Goal: Transaction & Acquisition: Subscribe to service/newsletter

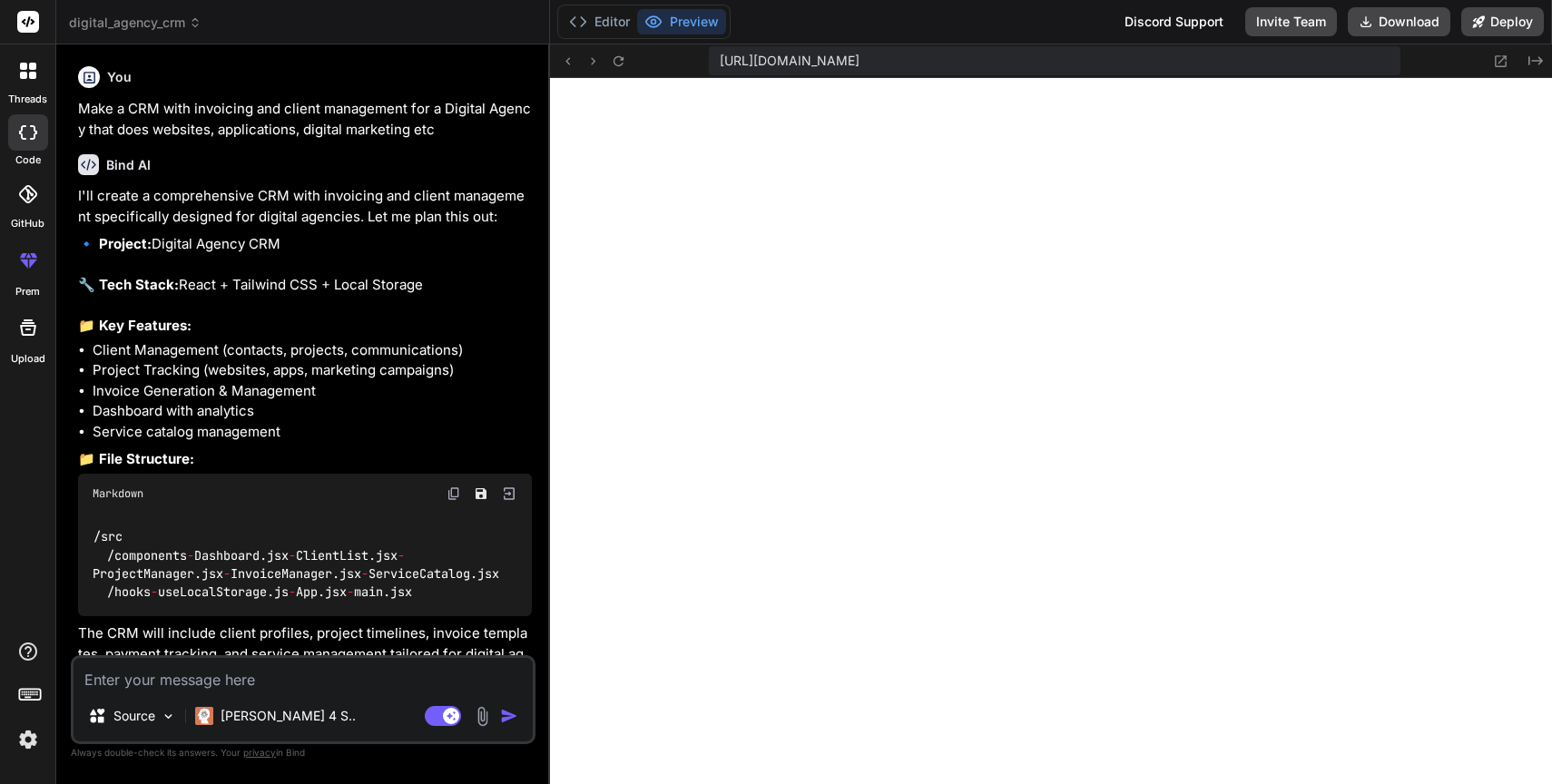
click at [239, 115] on p "Make a CRM with invoicing and client management for a Digital Agency that does …" at bounding box center [305, 119] width 454 height 41
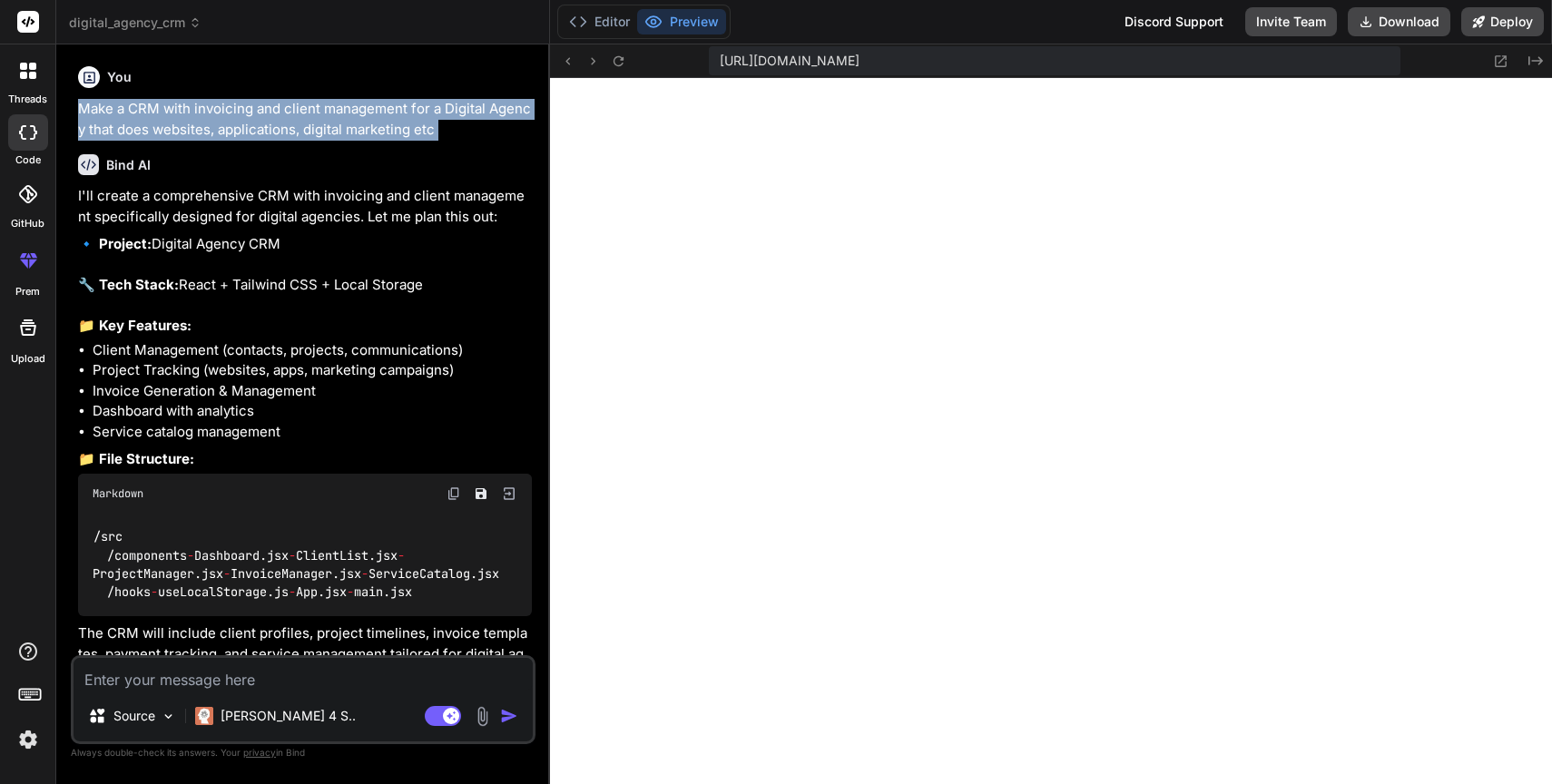
click at [239, 115] on p "Make a CRM with invoicing and client management for a Digital Agency that does …" at bounding box center [305, 119] width 454 height 41
copy div "Make a CRM with invoicing and client management for a Digital Agency that does …"
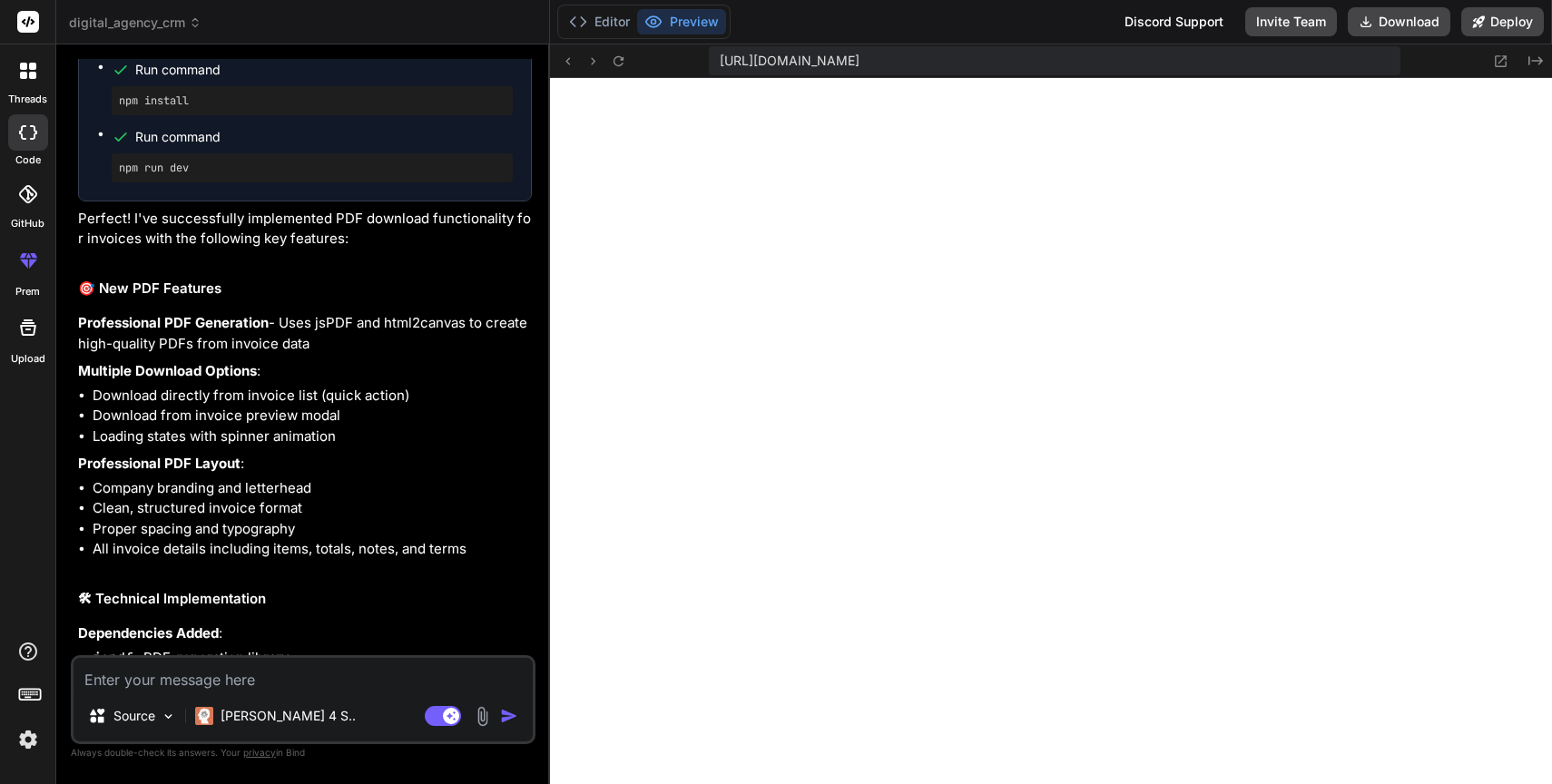
scroll to position [3122, 0]
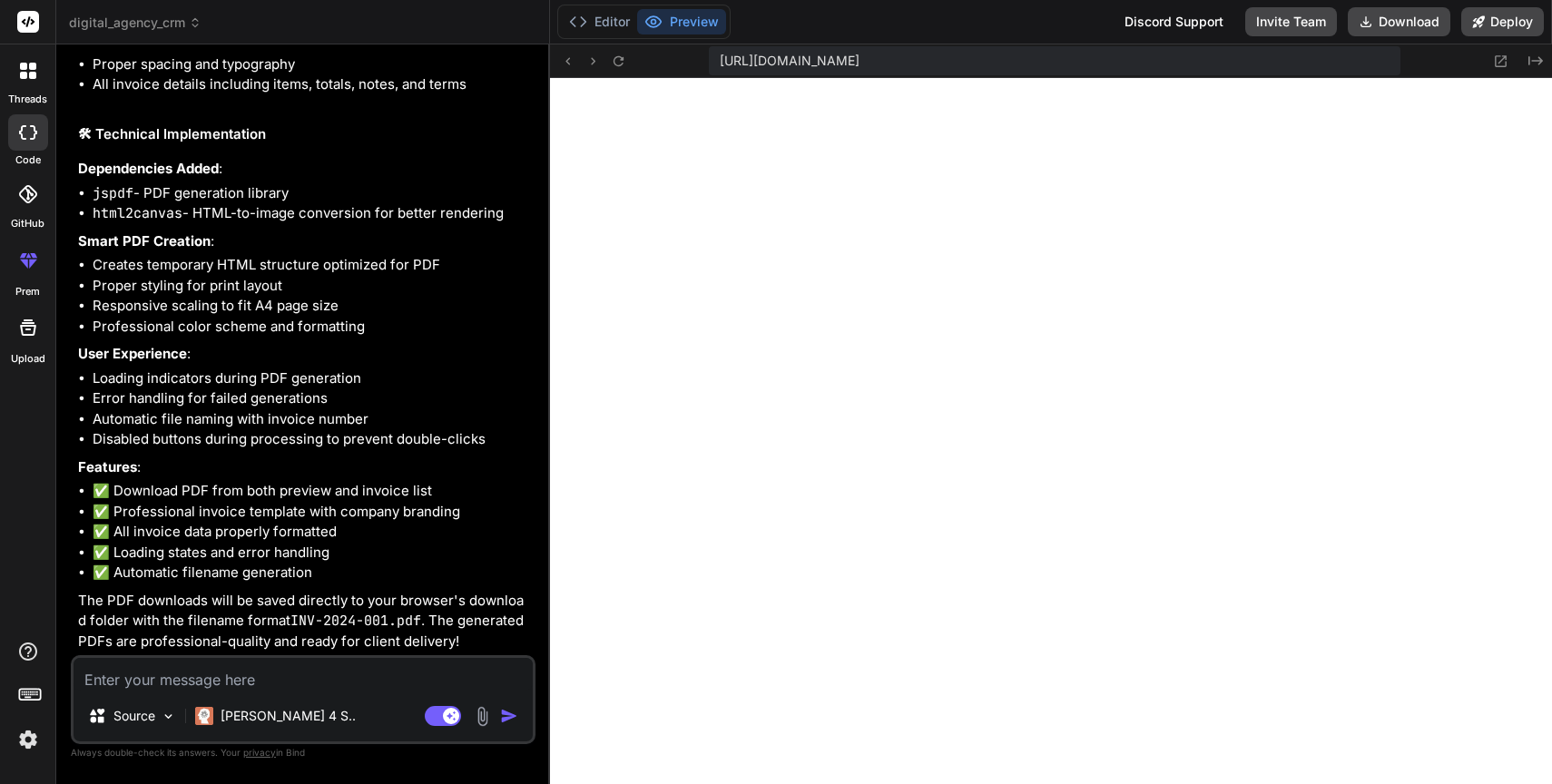
click at [299, 680] on textarea at bounding box center [303, 674] width 459 height 33
click at [31, 22] on rect at bounding box center [27, 22] width 22 height 22
click at [27, 739] on img at bounding box center [27, 739] width 31 height 31
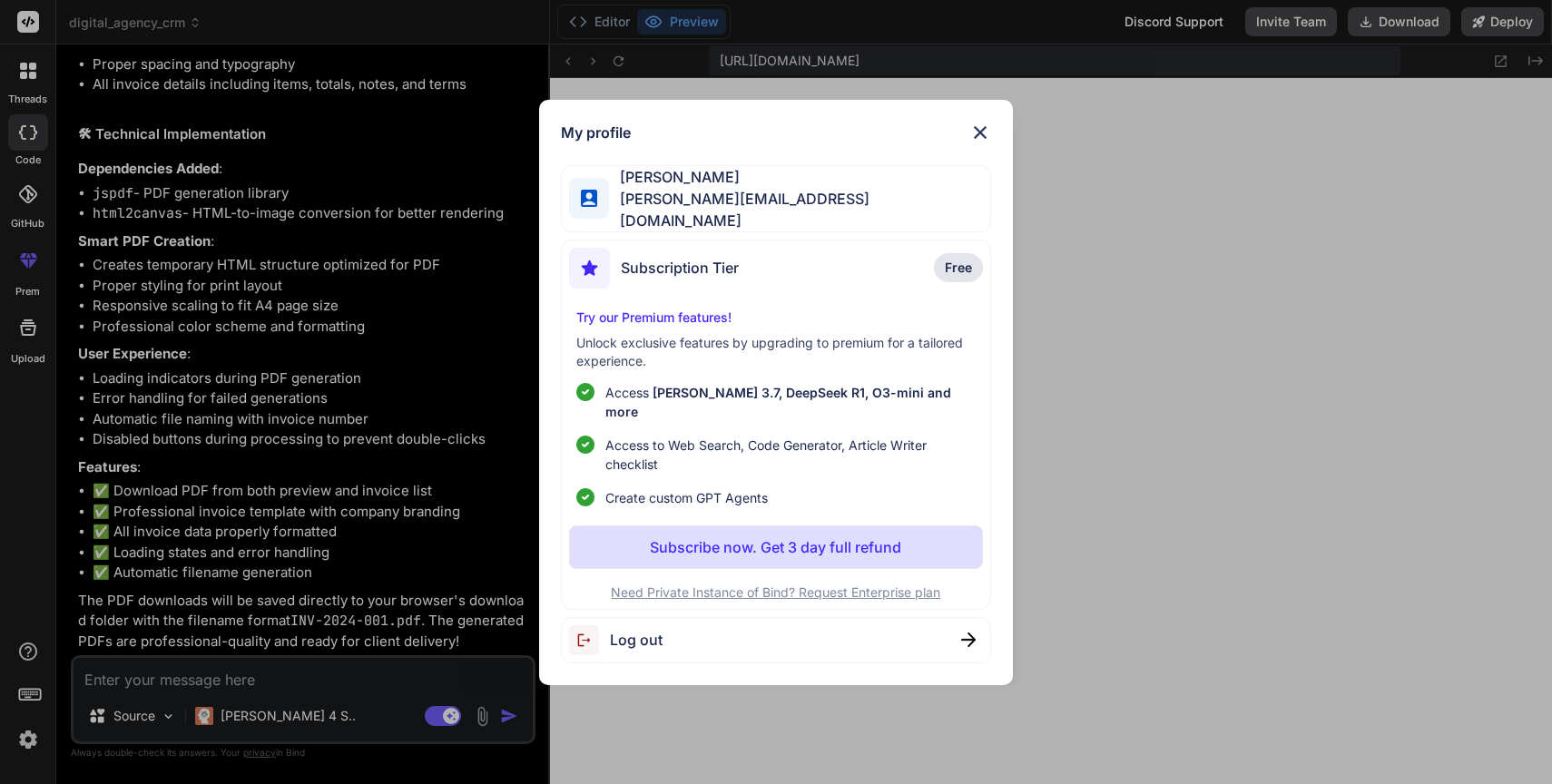
click at [338, 357] on div "My profile Ankush Mittal ankush@mailcentr.com Subscription Tier Free Try our Pr…" at bounding box center [776, 392] width 1552 height 784
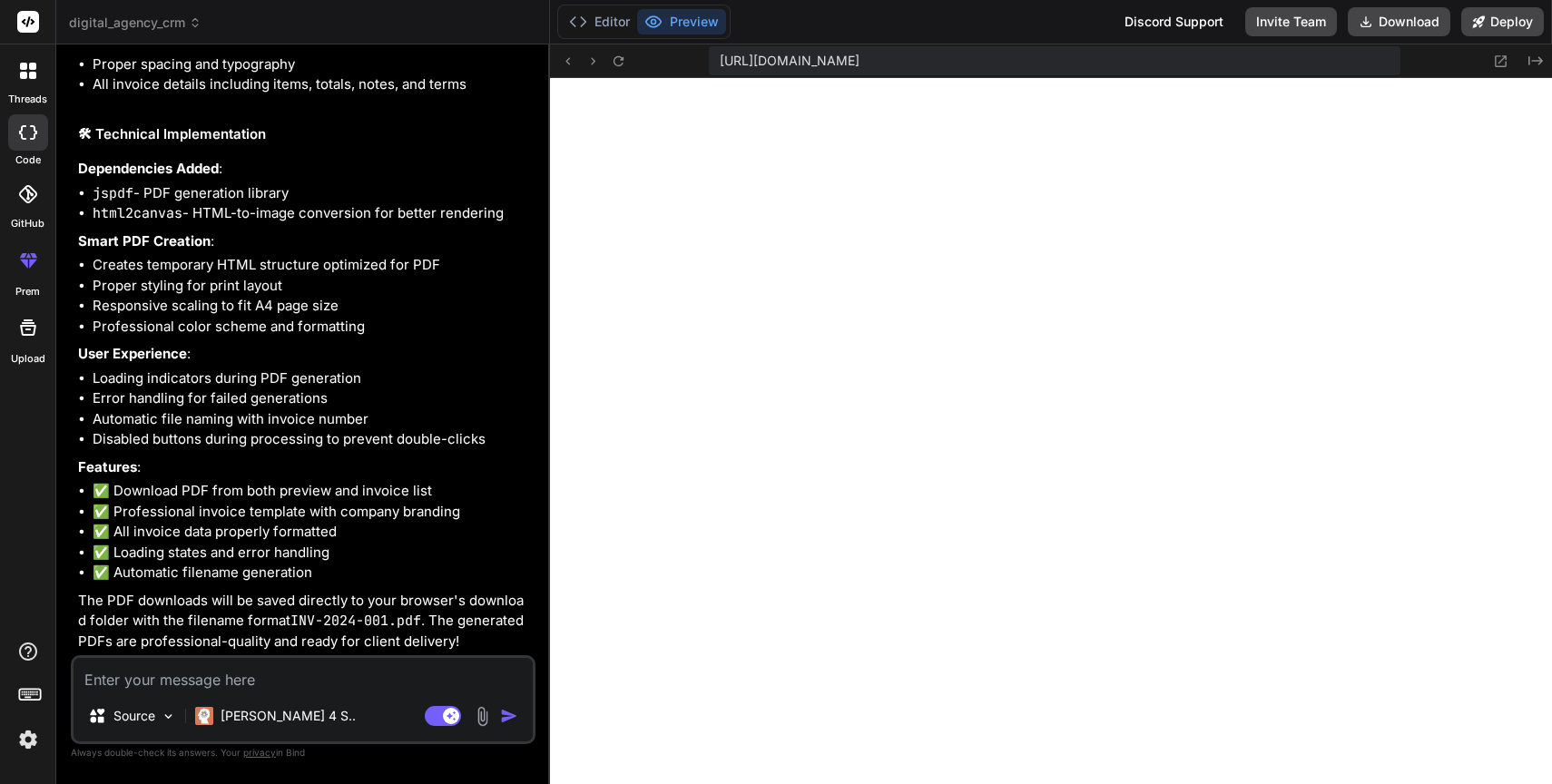
click at [29, 19] on icon at bounding box center [28, 22] width 13 height 11
click at [36, 698] on icon at bounding box center [29, 693] width 25 height 25
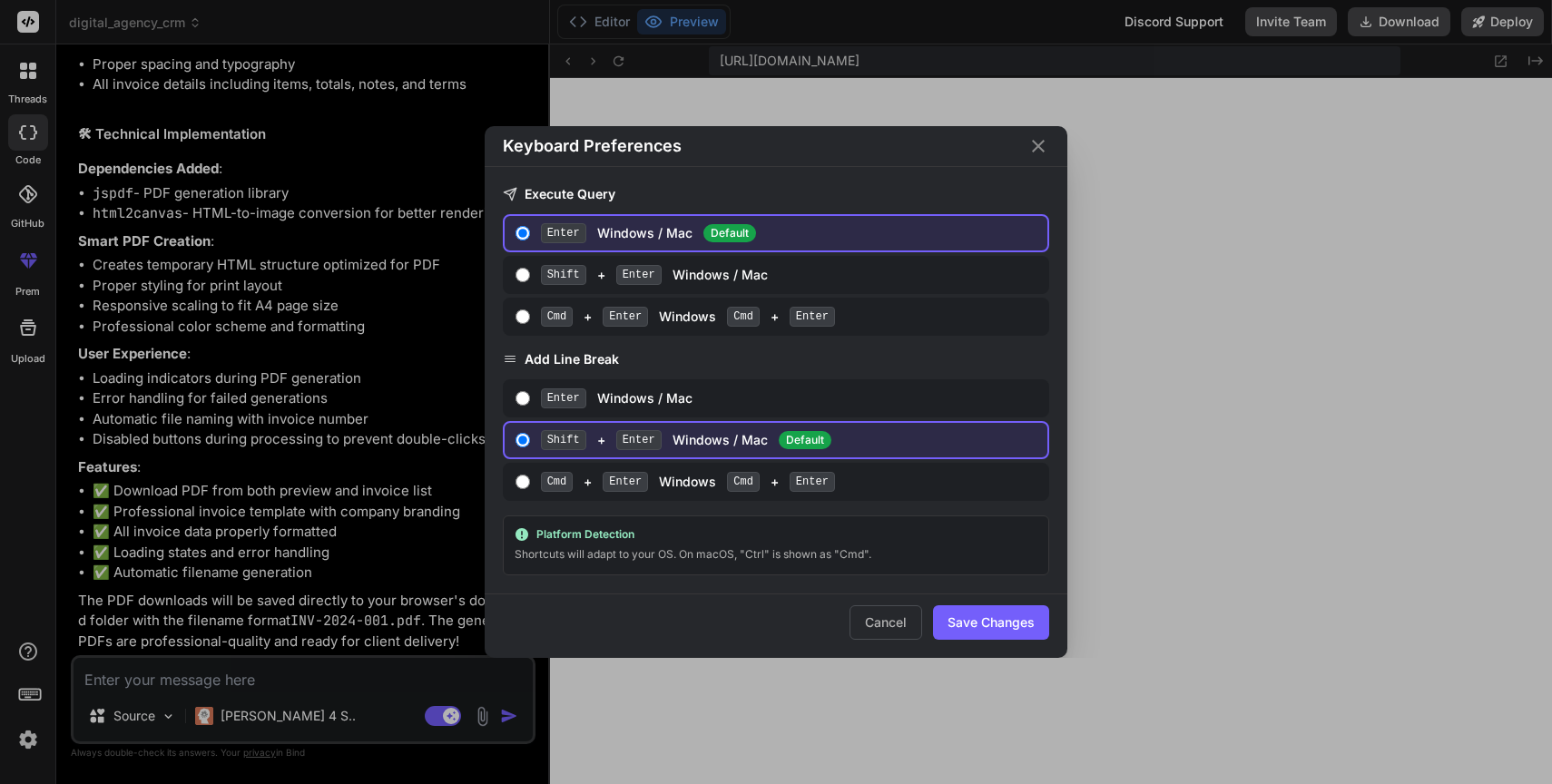
click at [256, 499] on div "Keyboard Preferences Execute Query Enter Windows / Mac Default Shift + Enter Wi…" at bounding box center [776, 392] width 1552 height 784
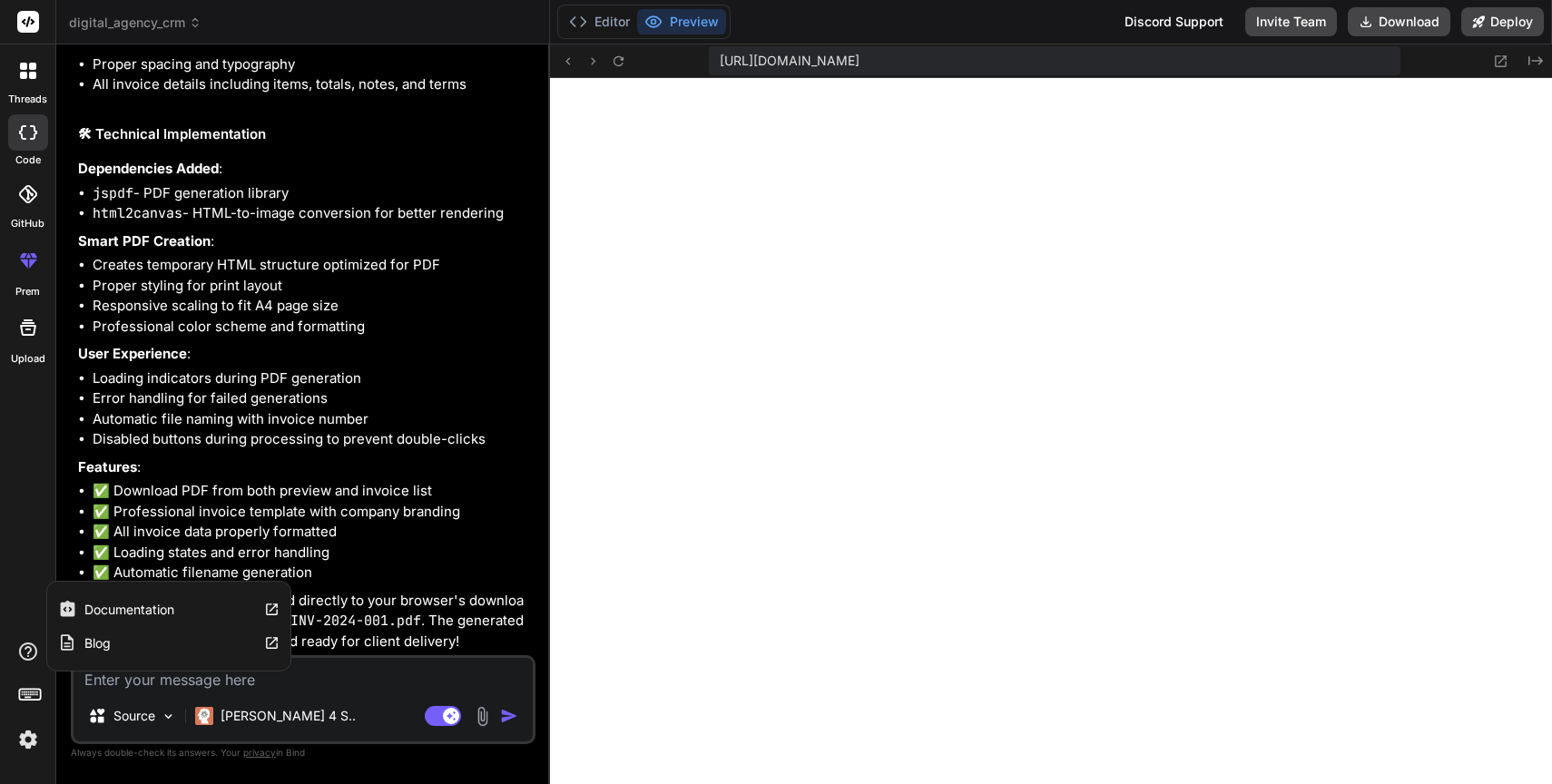
click at [25, 658] on icon at bounding box center [27, 651] width 22 height 22
click at [28, 741] on img at bounding box center [27, 739] width 31 height 31
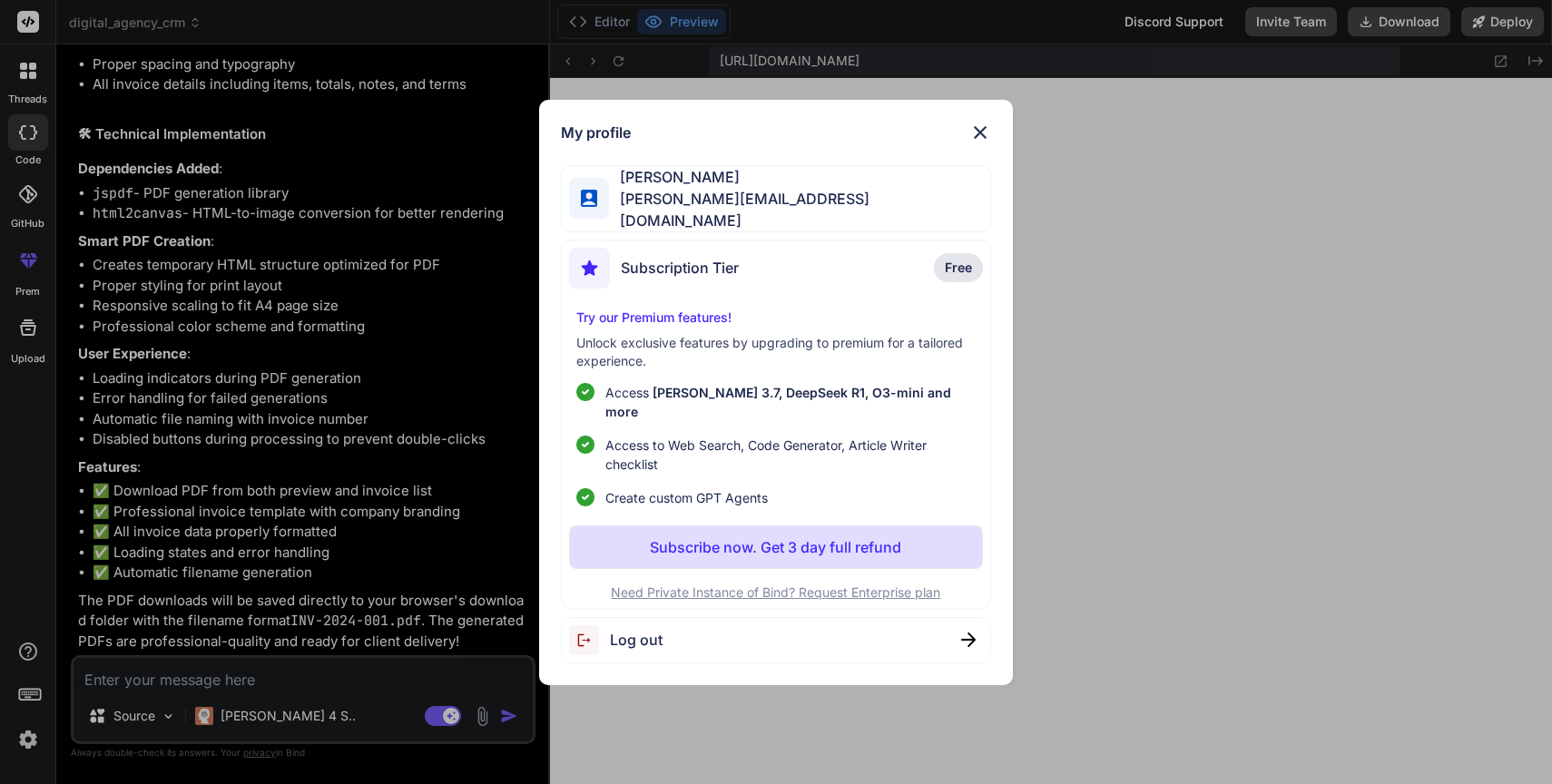
click at [734, 536] on p "Subscribe now. Get 3 day full refund" at bounding box center [775, 547] width 252 height 22
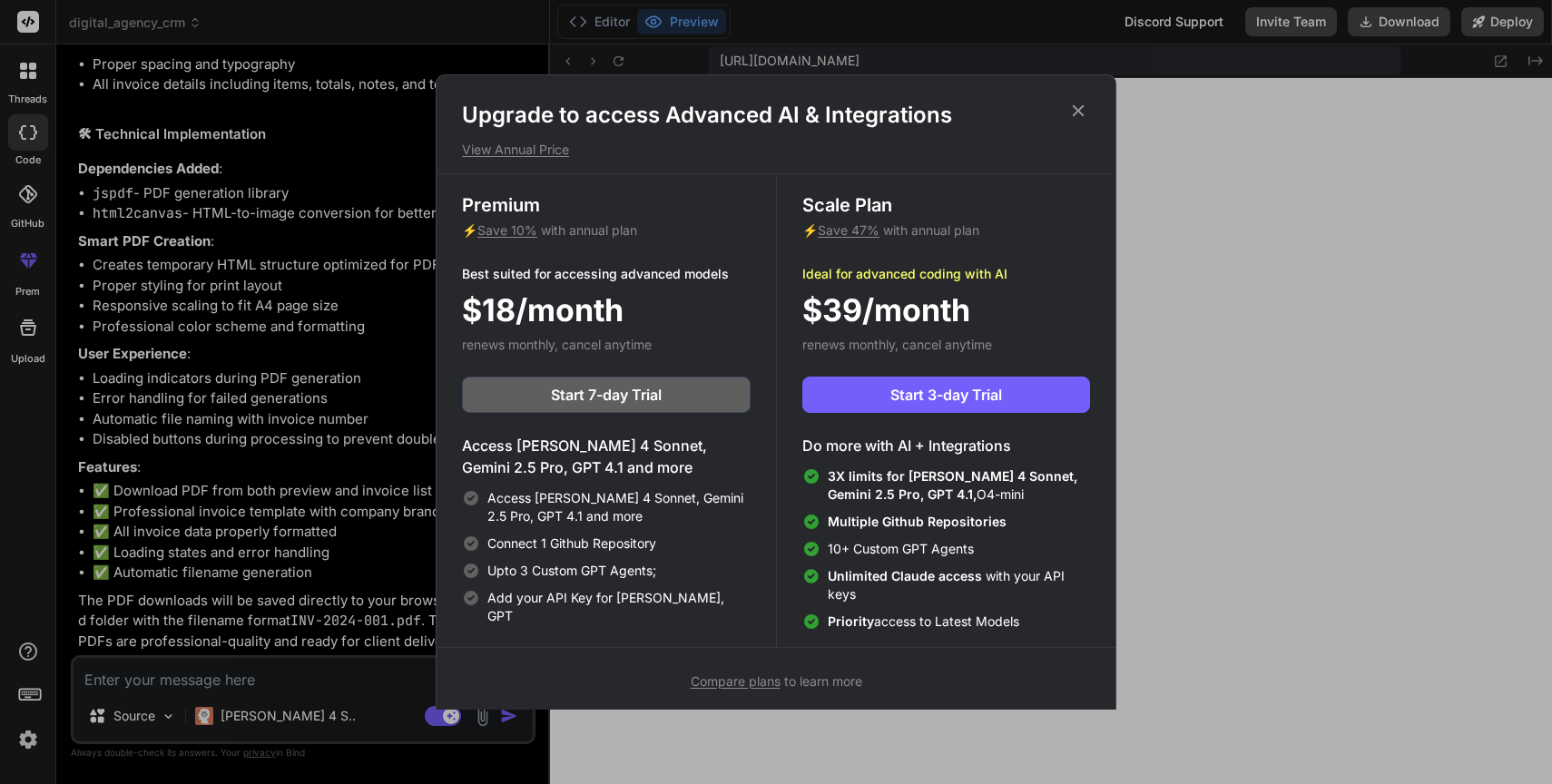
scroll to position [8, 0]
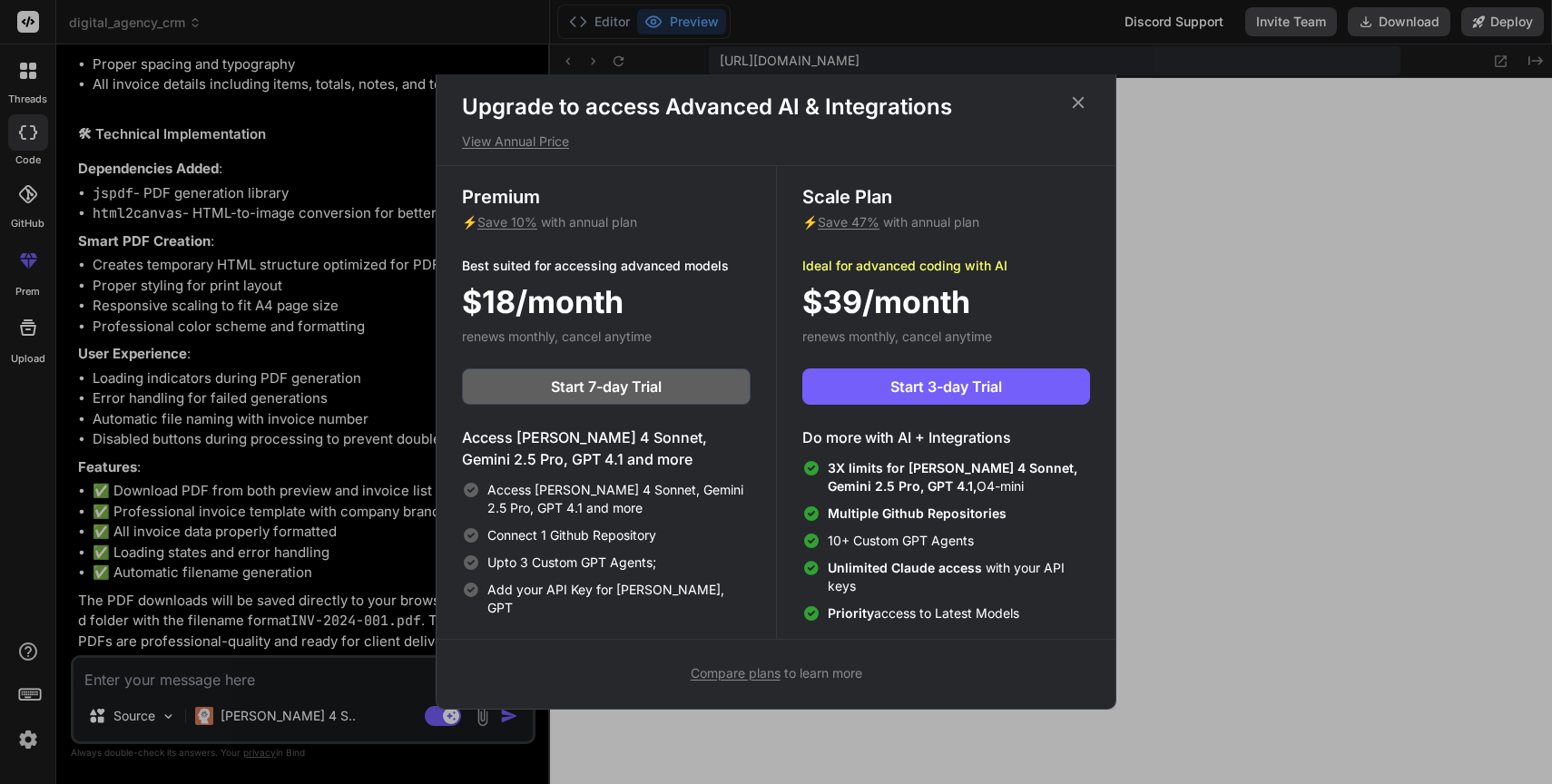
click at [541, 141] on p "View Annual Price" at bounding box center [776, 141] width 628 height 18
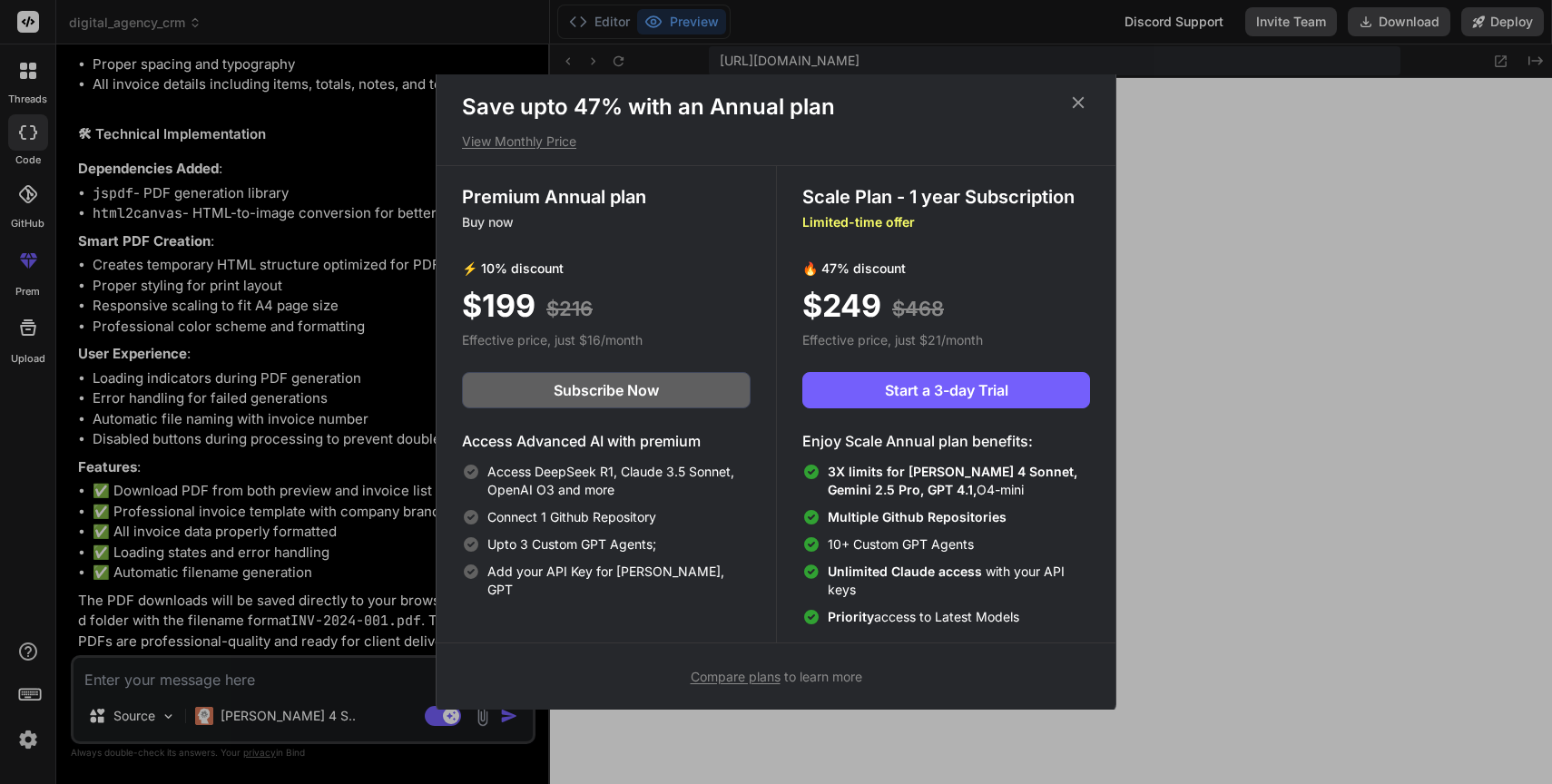
click at [900, 328] on div "Scale Plan - 1 year Subscription Limited-time offer 🔥 47% discount $249 $468 Ef…" at bounding box center [946, 403] width 339 height 476
click at [547, 143] on p "View Monthly Price" at bounding box center [776, 141] width 628 height 18
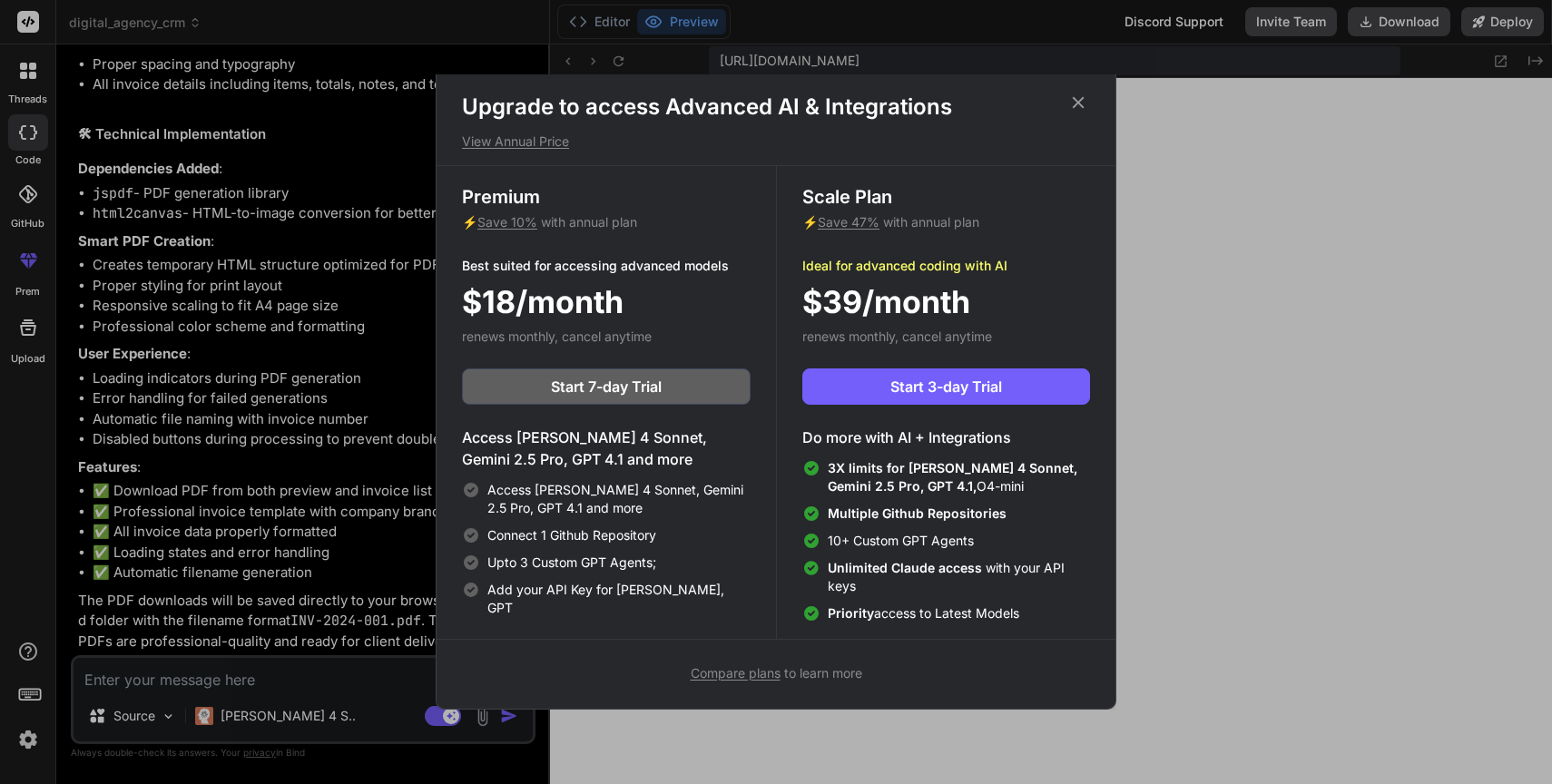
click at [853, 221] on span "Save 47%" at bounding box center [848, 221] width 61 height 15
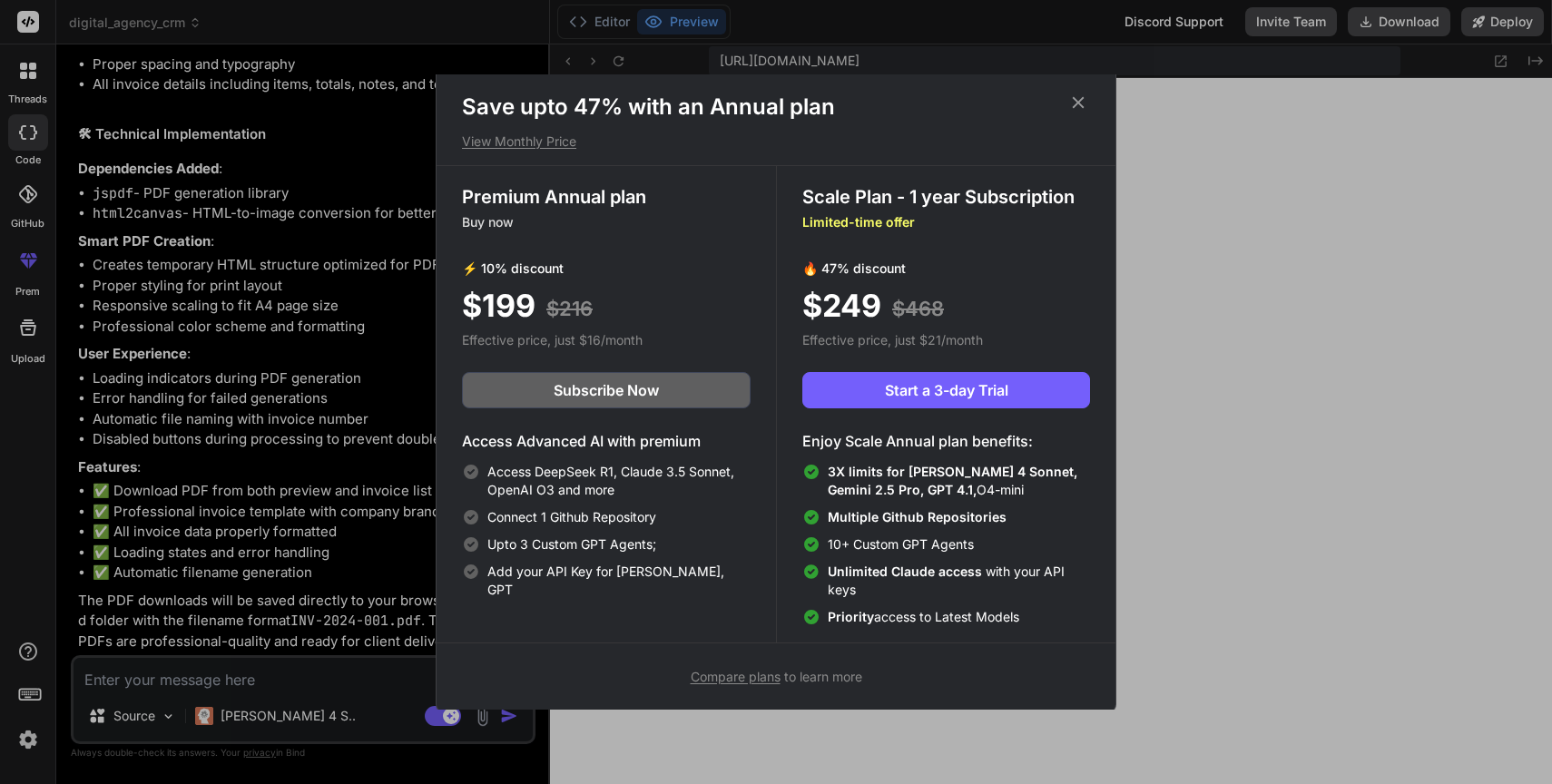
scroll to position [12, 0]
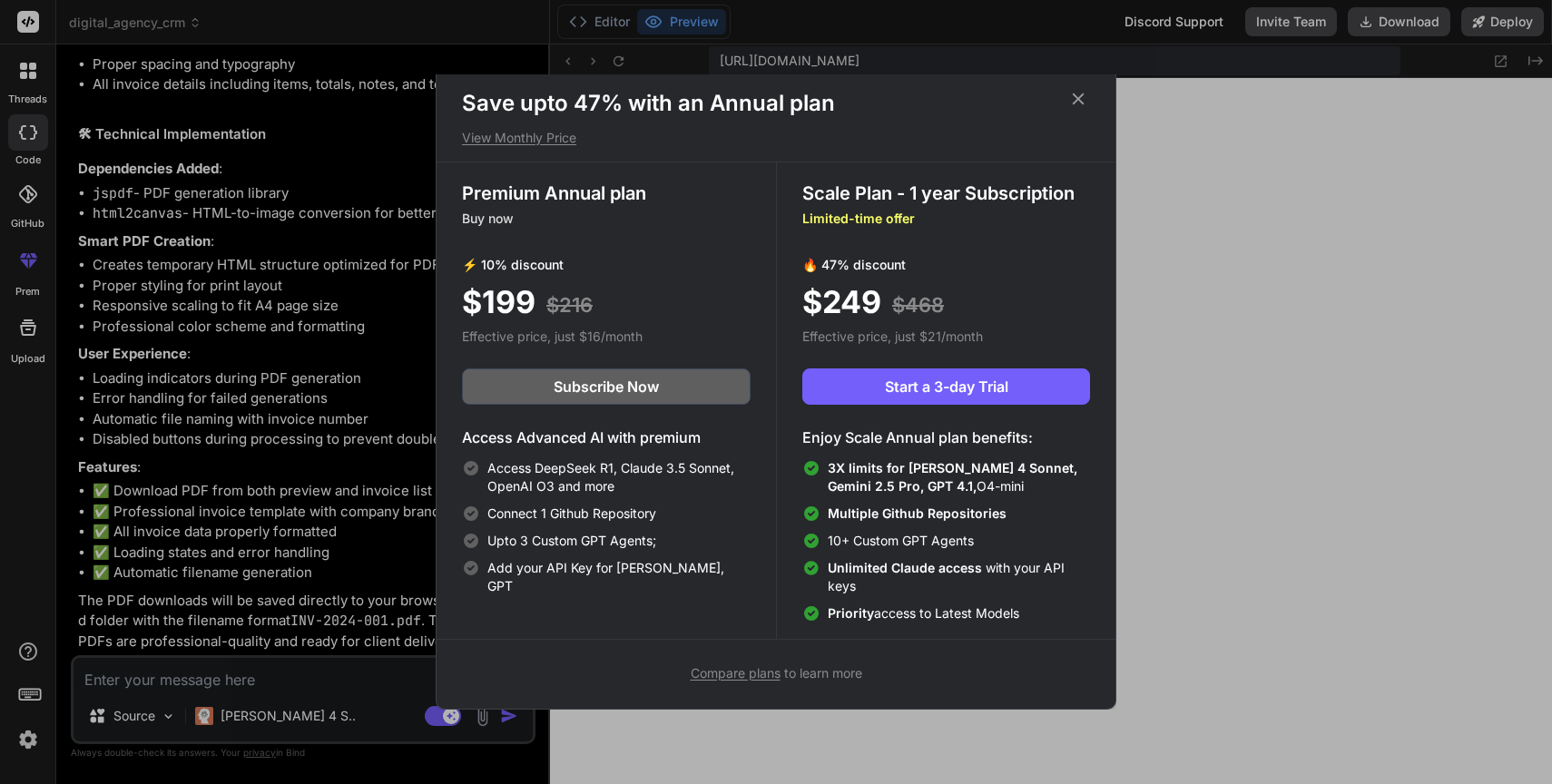
click at [764, 678] on span "Compare plans" at bounding box center [735, 673] width 90 height 15
click at [936, 380] on span "Start a 3-day Trial" at bounding box center [947, 386] width 124 height 22
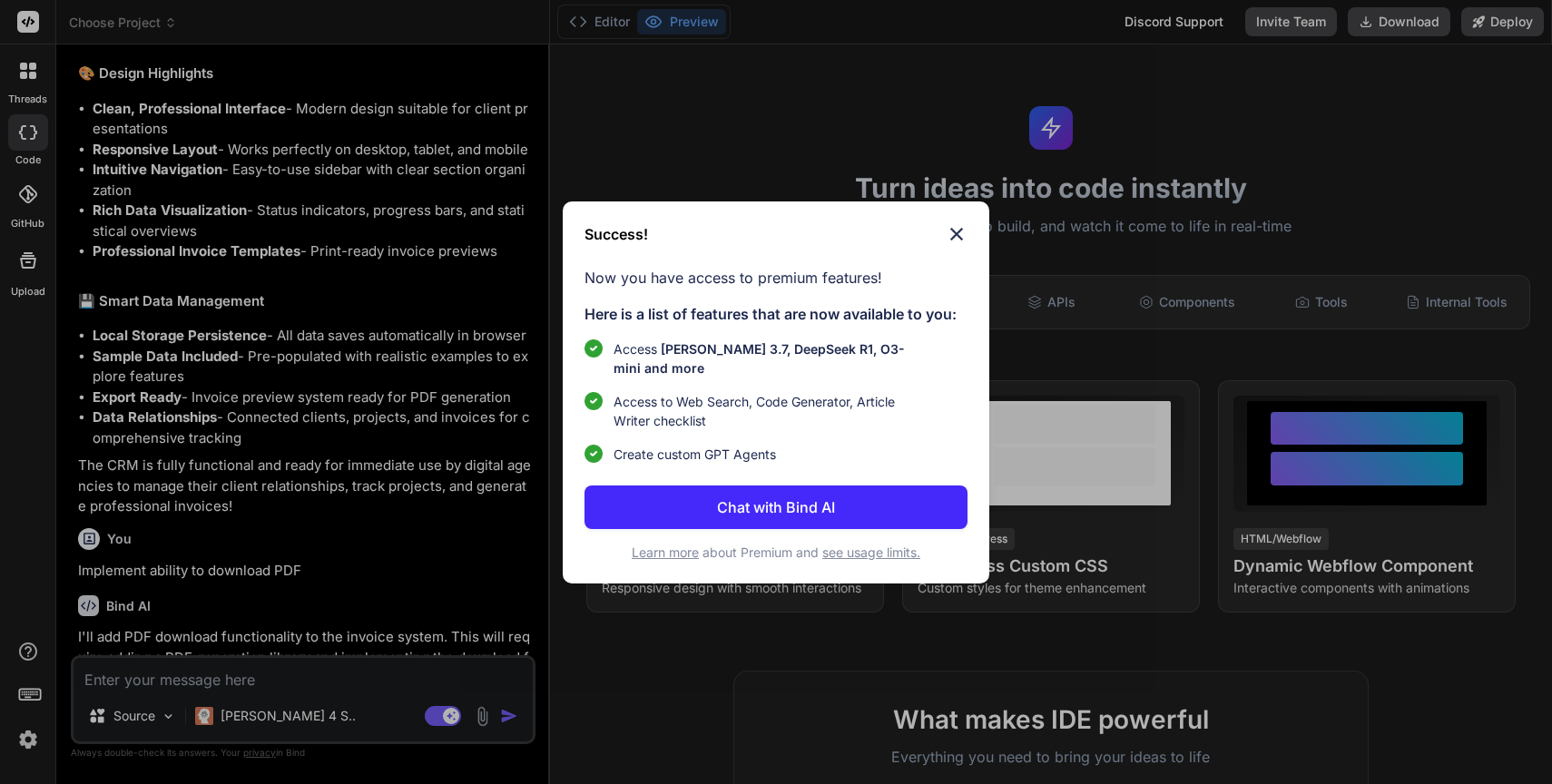
scroll to position [1806, 0]
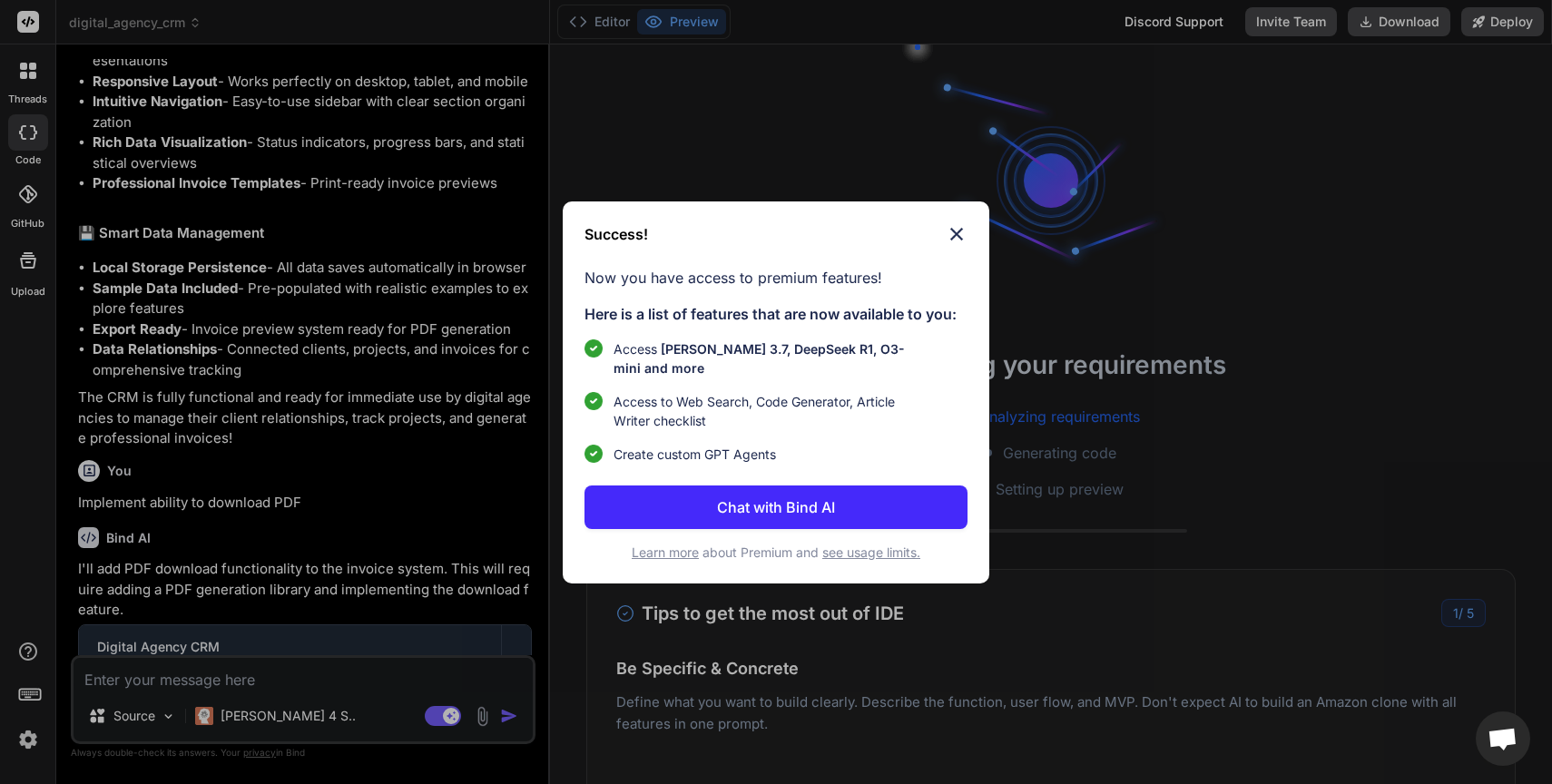
click at [1435, 281] on div "Success! Now you have access to premium features! Here is a list of features th…" at bounding box center [776, 392] width 1552 height 784
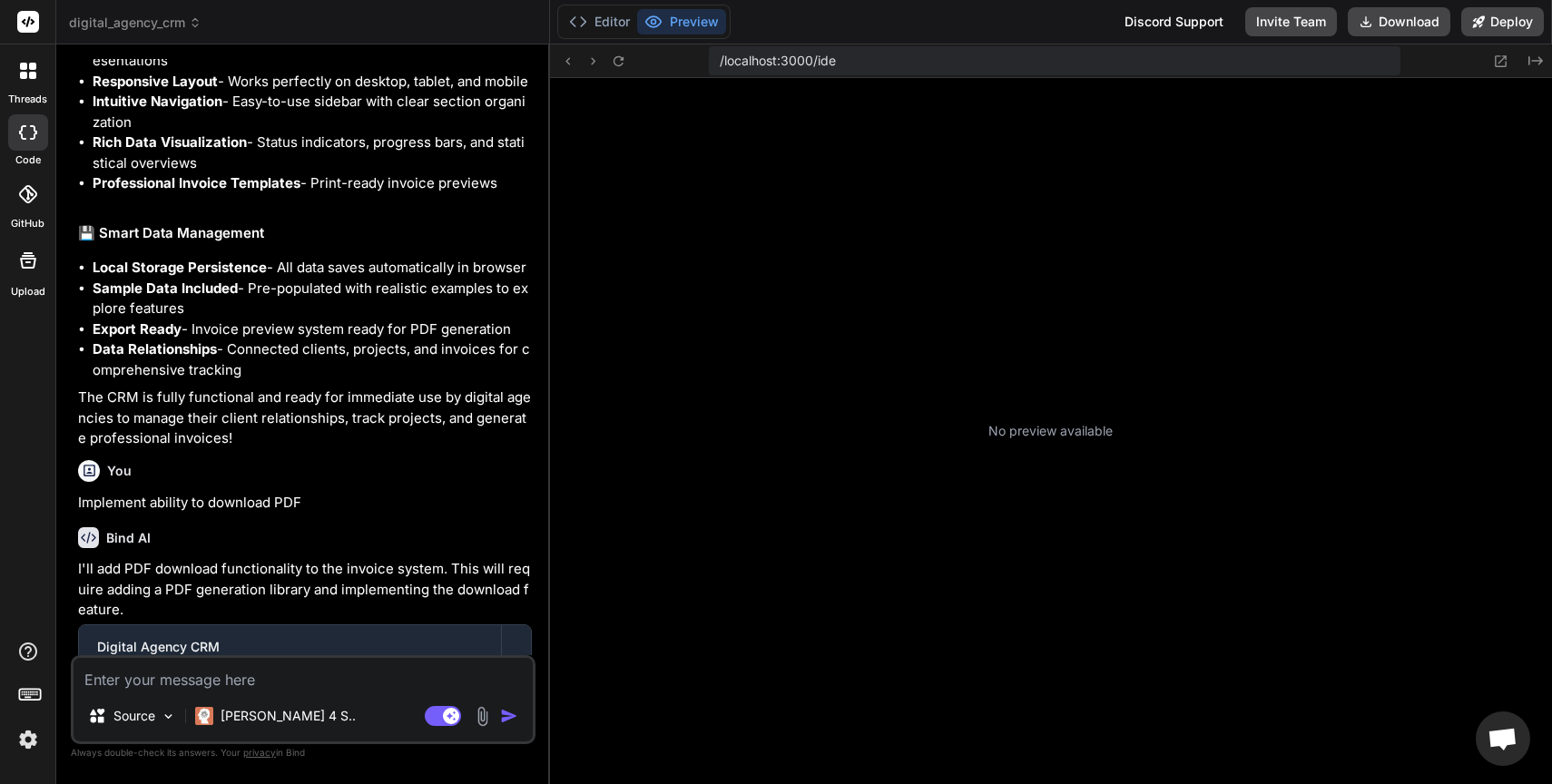
scroll to position [189, 0]
type textarea "x"
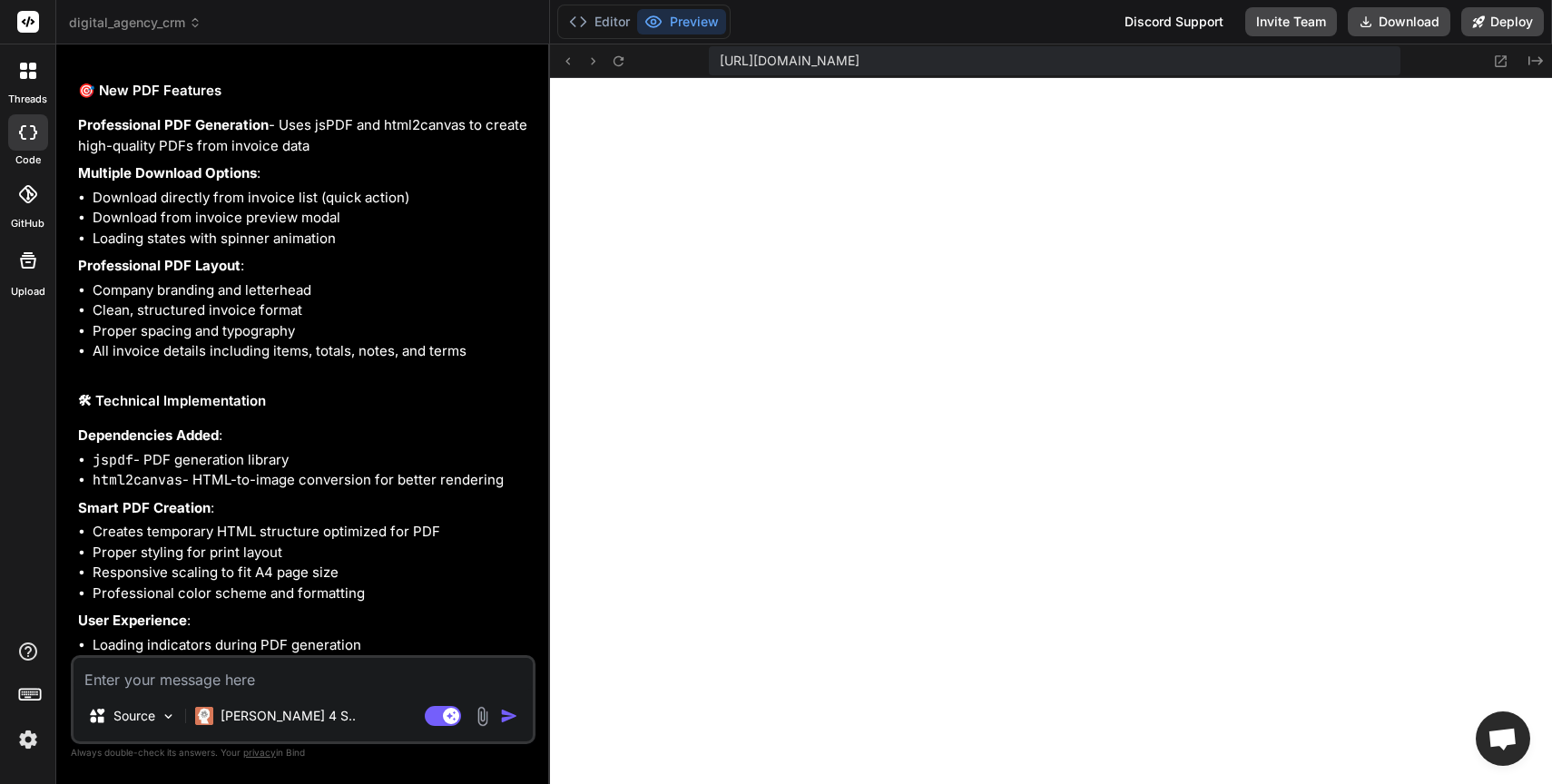
scroll to position [3122, 0]
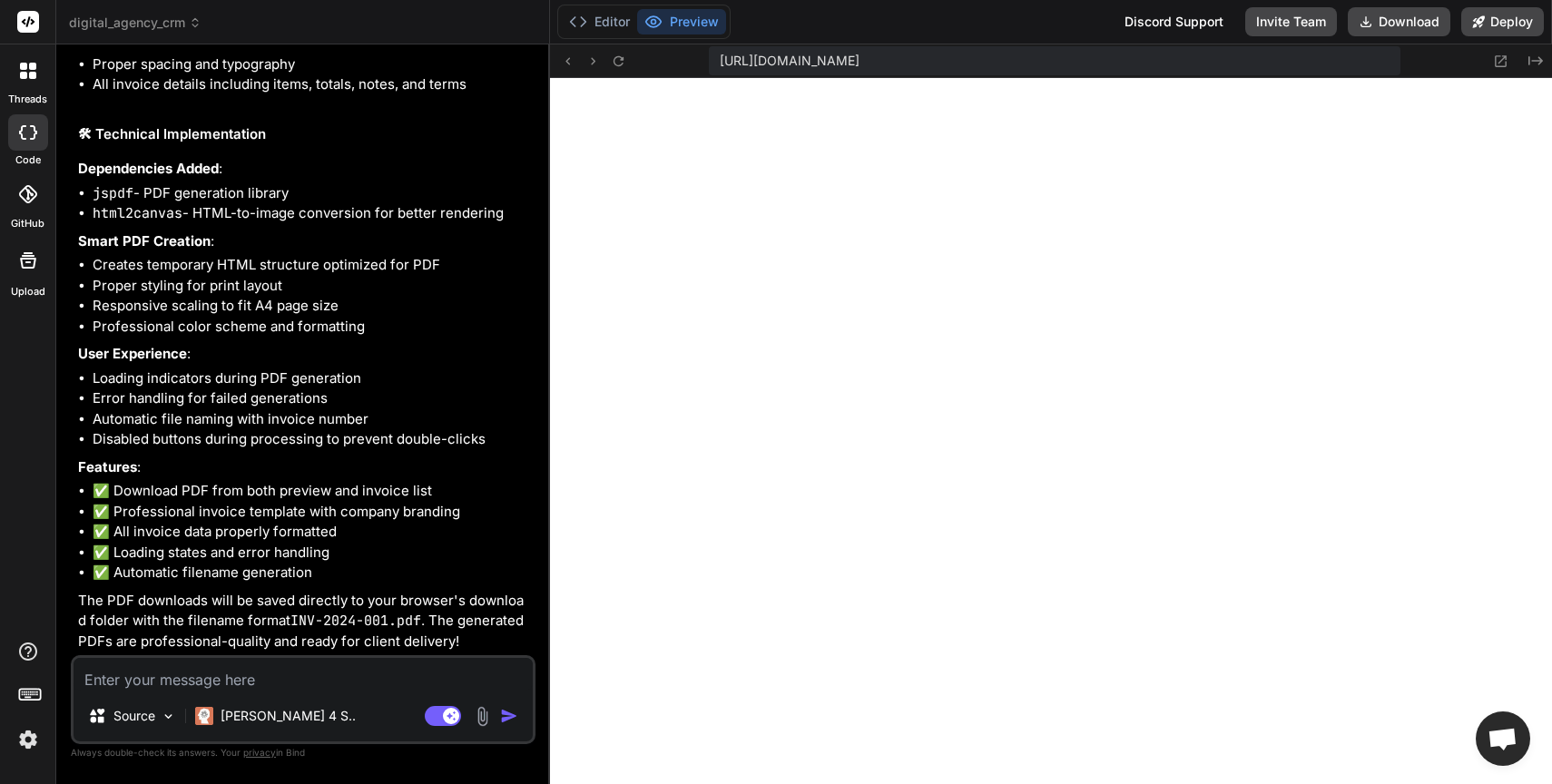
click at [282, 669] on textarea at bounding box center [303, 674] width 459 height 33
click at [28, 742] on img at bounding box center [27, 739] width 31 height 31
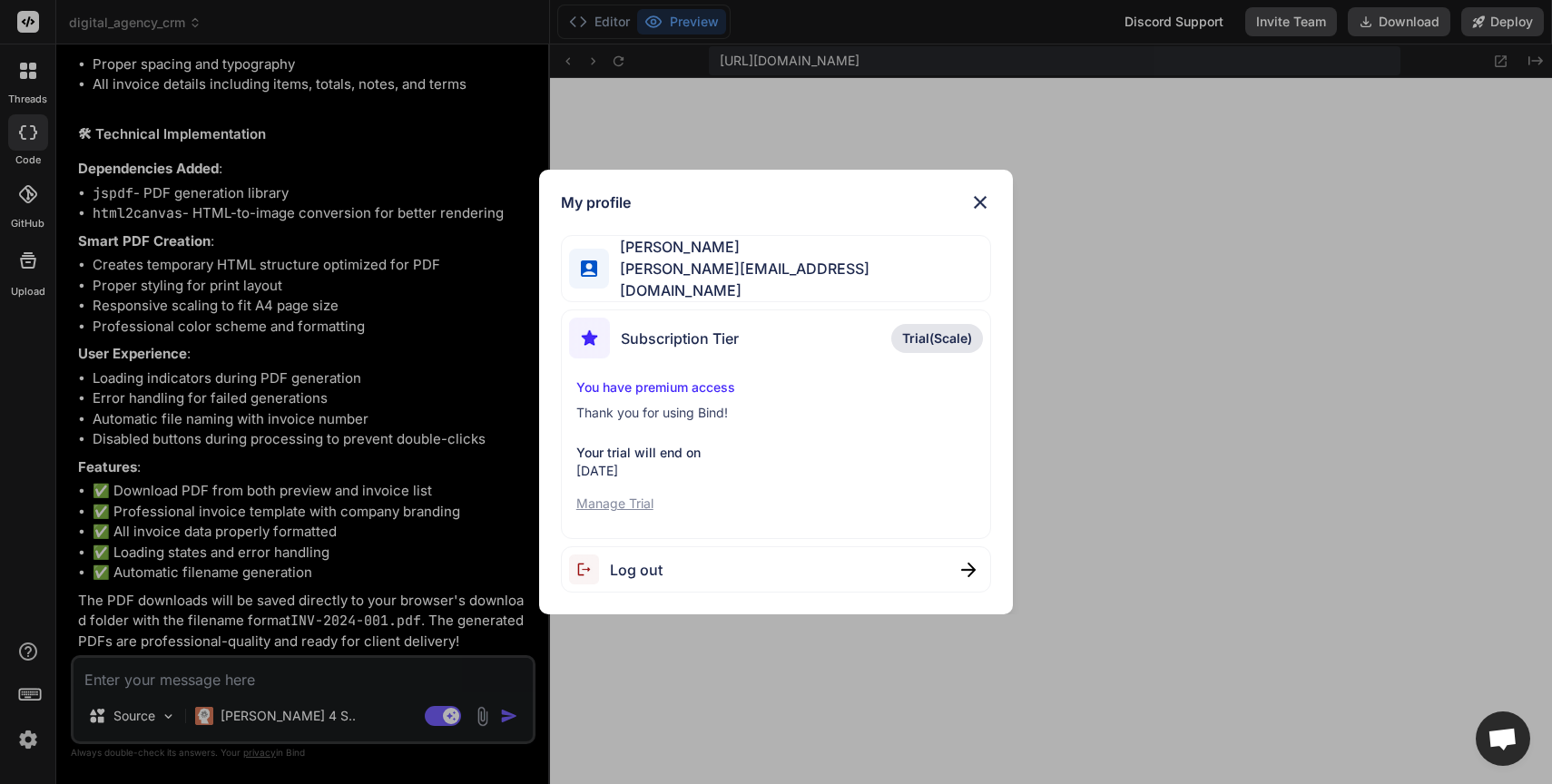
click at [430, 570] on div "My profile [PERSON_NAME] [PERSON_NAME][EMAIL_ADDRESS][DOMAIN_NAME] Subscription…" at bounding box center [776, 392] width 1552 height 784
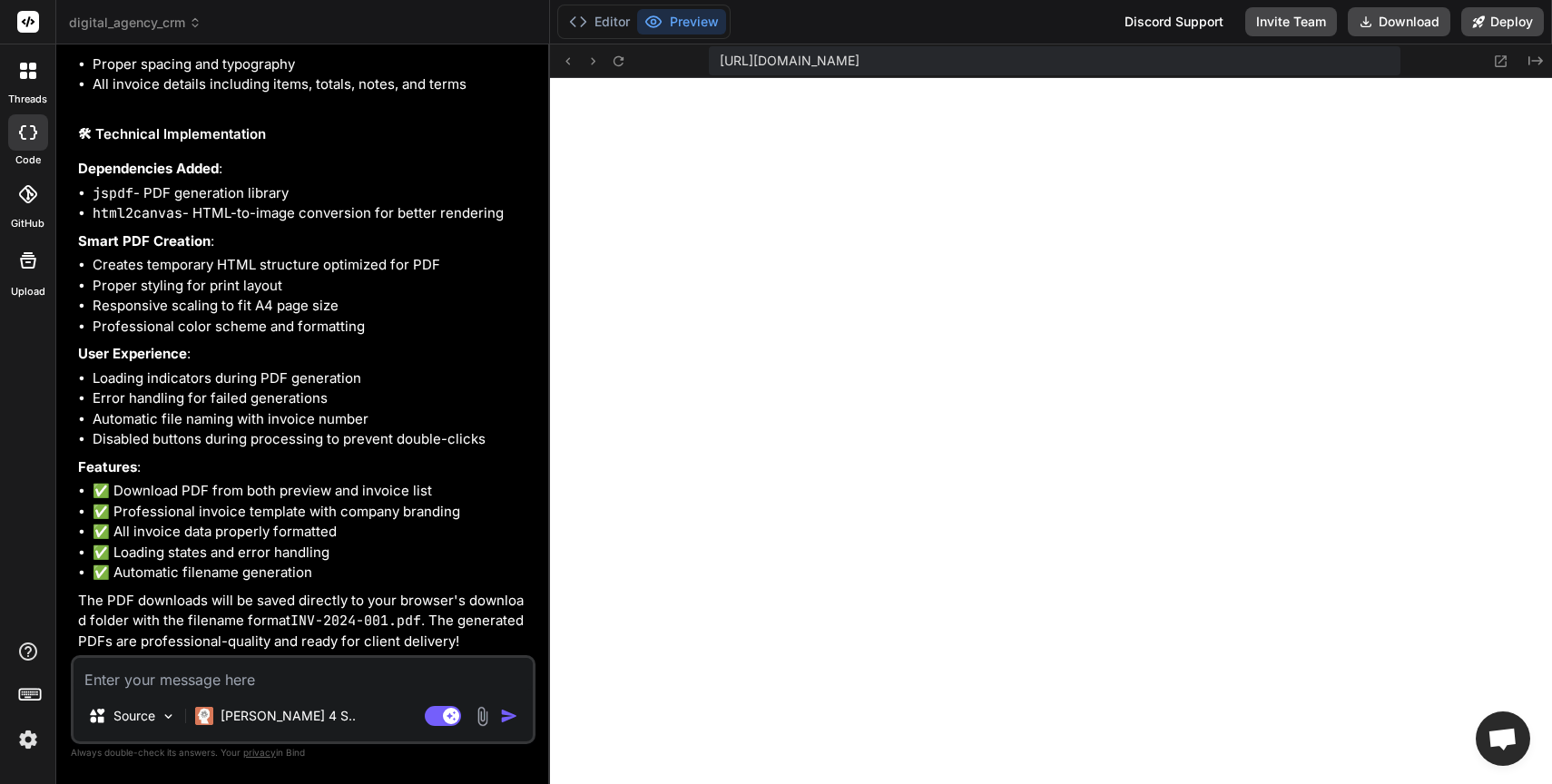
click at [356, 691] on div "Source Claude 4 S.. Agent Mode. When this toggle is activated, AI automatically…" at bounding box center [303, 699] width 465 height 89
click at [355, 680] on textarea at bounding box center [303, 674] width 459 height 33
click at [329, 674] on textarea at bounding box center [303, 674] width 459 height 33
